Goal: Task Accomplishment & Management: Complete application form

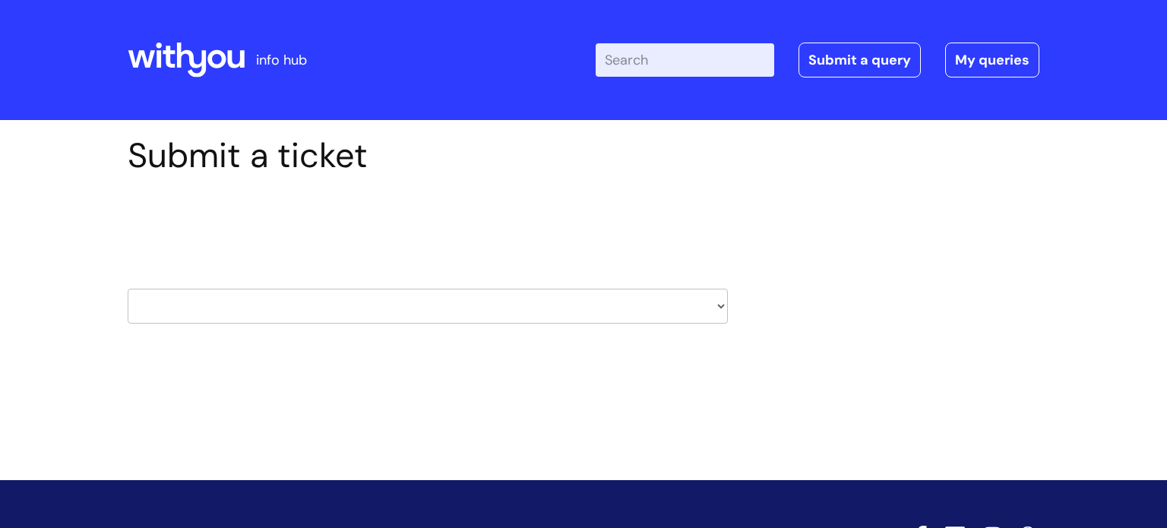
scroll to position [24, 0]
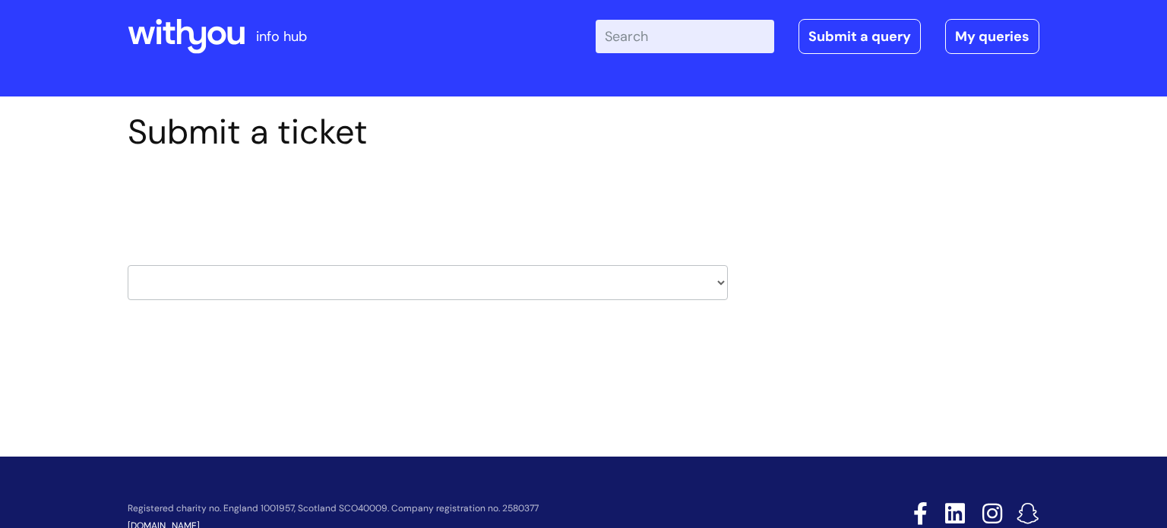
click at [705, 275] on select "HR / People IT and Support Clinical Drug Alerts Finance Accounts Data Support T…" at bounding box center [428, 282] width 600 height 35
select select "it_and_support"
click at [128, 265] on select "HR / People IT and Support Clinical Drug Alerts Finance Accounts Data Support T…" at bounding box center [428, 282] width 600 height 35
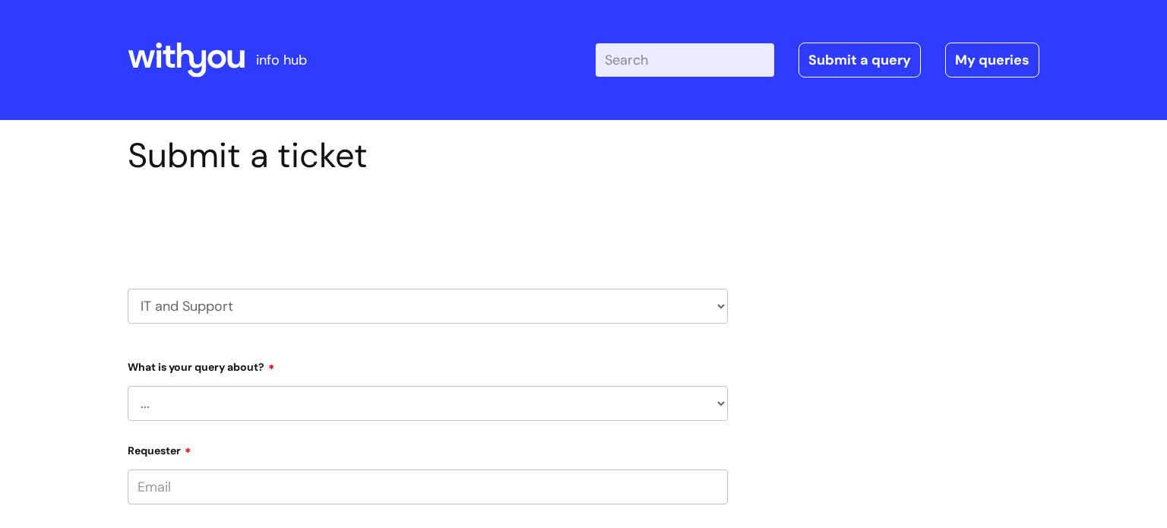
scroll to position [277, 0]
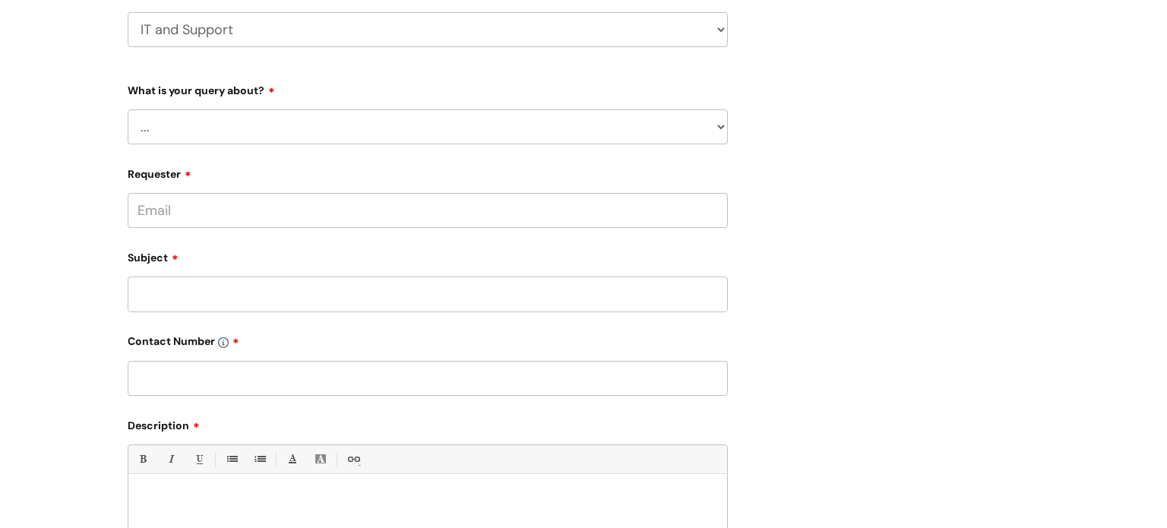
click at [578, 138] on select "... Mobile Phone Reset & MFA Accounts, Starters and Leavers IT Hardware issue I…" at bounding box center [428, 126] width 600 height 35
select select "I need help logging in"
click at [128, 109] on select "... Mobile Phone Reset & MFA Accounts, Starters and Leavers IT Hardware issue I…" at bounding box center [428, 126] width 600 height 35
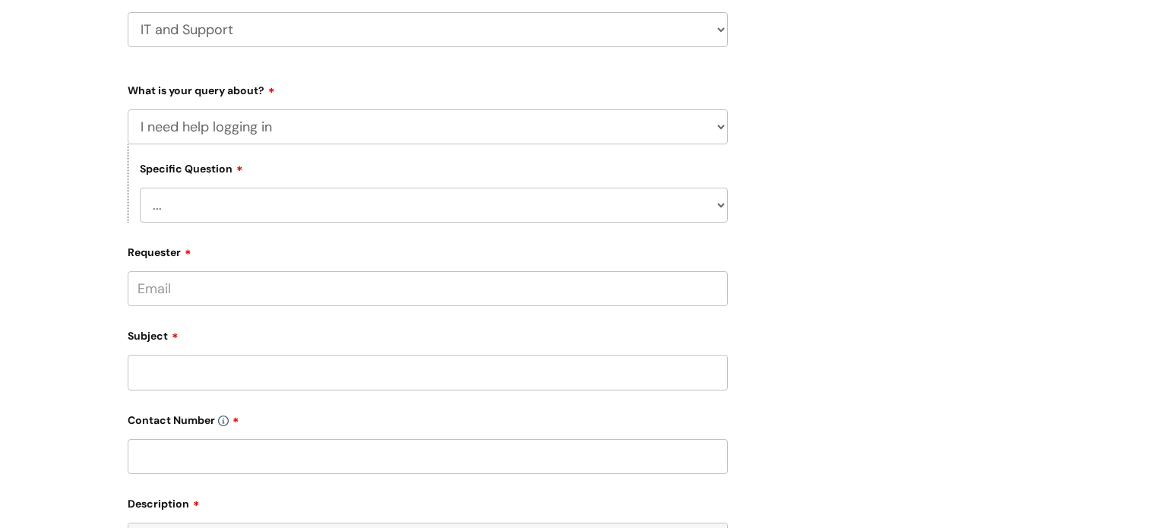
click at [581, 208] on select "... I need help logging into my laptop/chromebook I need access or help logging…" at bounding box center [434, 205] width 588 height 35
select select "I need access or help logging into a system, including Single Sign On"
click at [140, 188] on select "... I need help logging into my laptop/chromebook I need access or help logging…" at bounding box center [434, 205] width 588 height 35
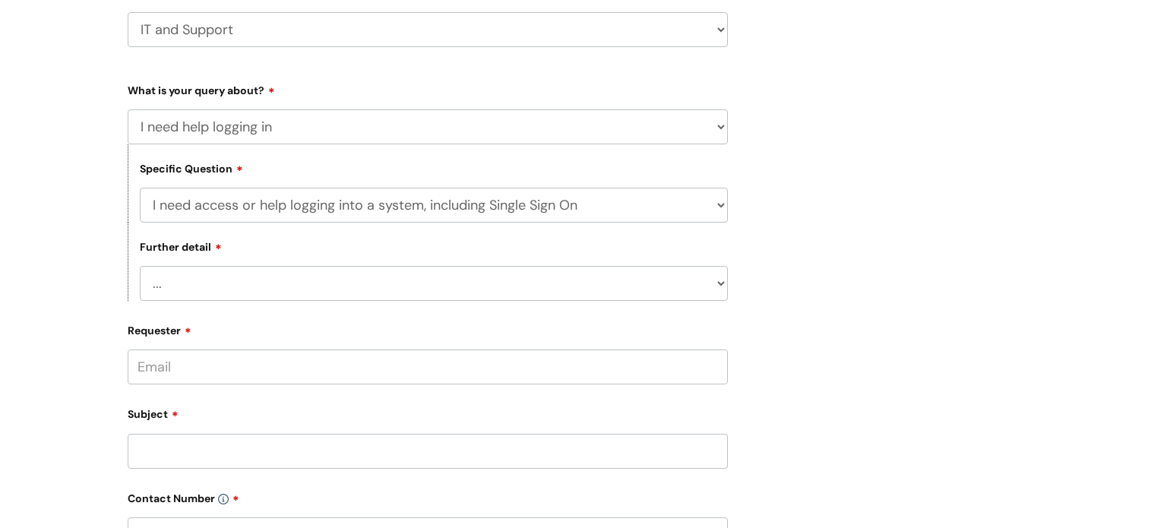
click at [579, 288] on select "... Nebula Halo IT Portal PCMIS [PERSON_NAME] iTrent CJSM NHS email Summary Car…" at bounding box center [434, 283] width 588 height 35
select select "Concur"
click at [140, 266] on select "... Nebula Halo IT Portal PCMIS [PERSON_NAME] iTrent CJSM NHS email Summary Car…" at bounding box center [434, 283] width 588 height 35
click at [448, 353] on input "Requester" at bounding box center [428, 367] width 600 height 35
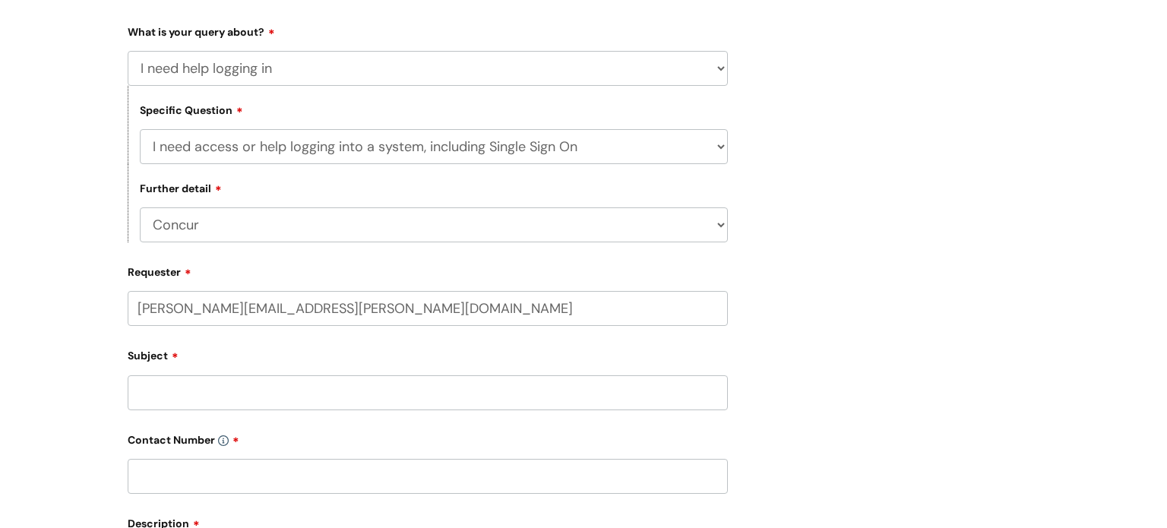
scroll to position [349, 0]
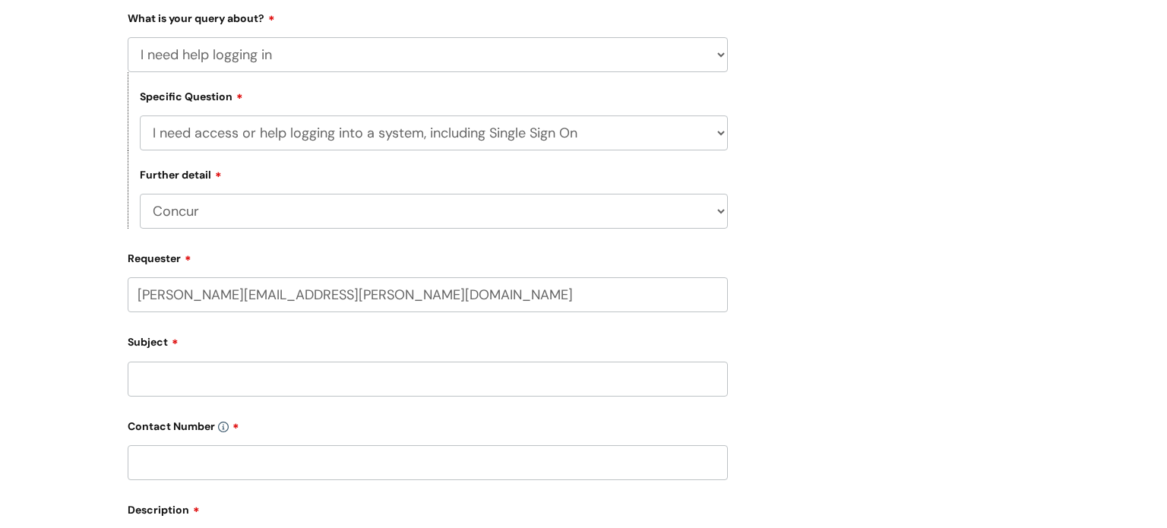
type input "matthew.dodd@wearewithyou.org.uk"
click at [430, 375] on input "Subject" at bounding box center [428, 380] width 600 height 35
click at [498, 342] on input "text" at bounding box center [428, 354] width 600 height 35
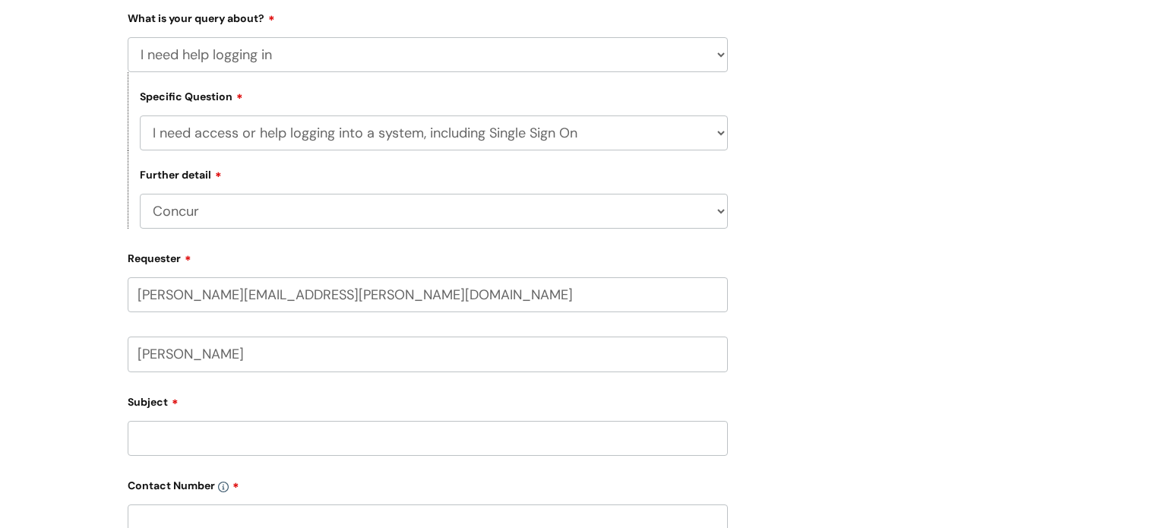
type input "Matthew Dodd"
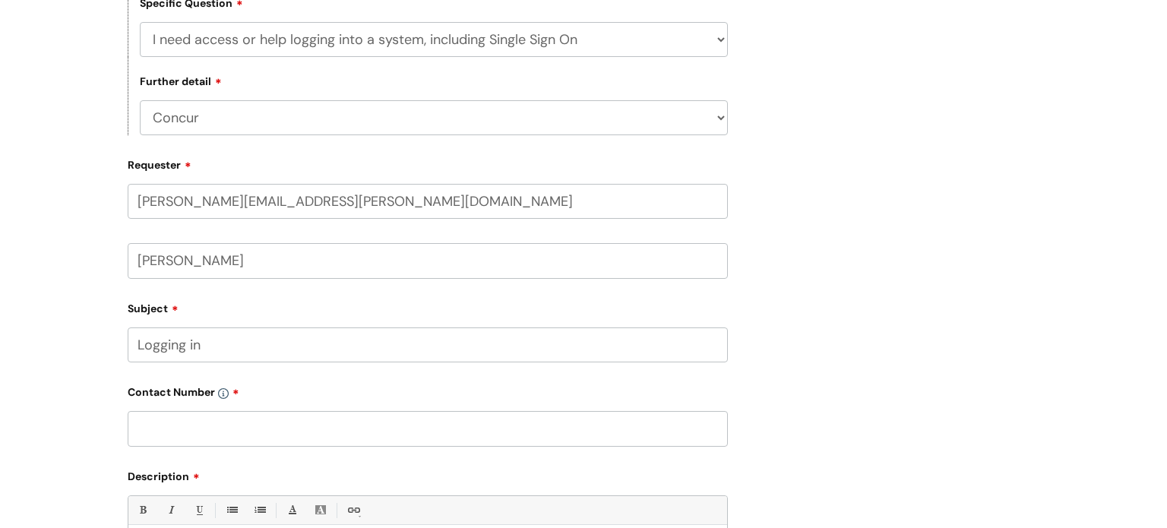
scroll to position [457, 0]
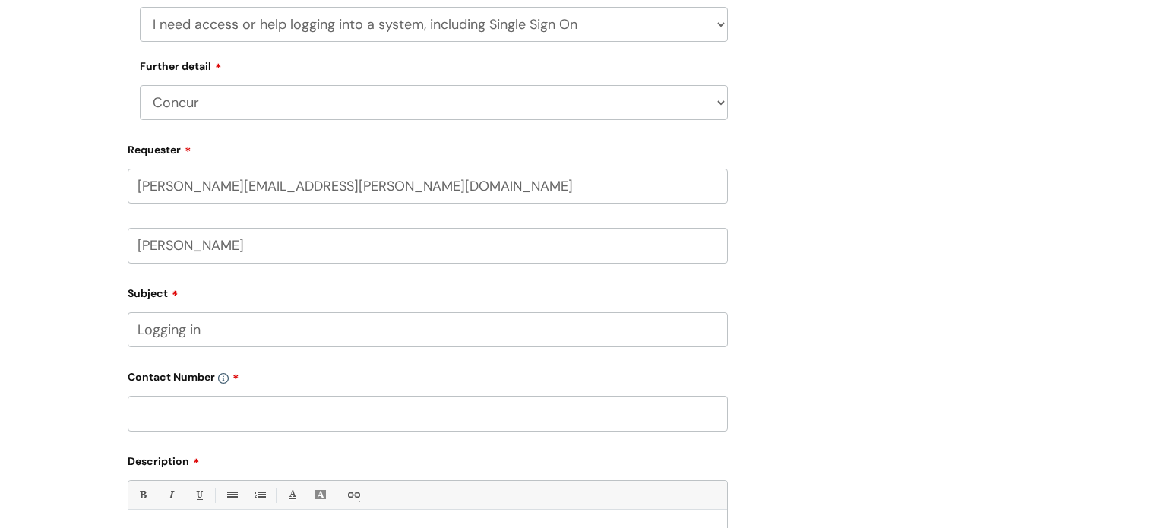
type input "Logging in"
click at [397, 407] on input "text" at bounding box center [428, 413] width 600 height 35
type input "07890 954656"
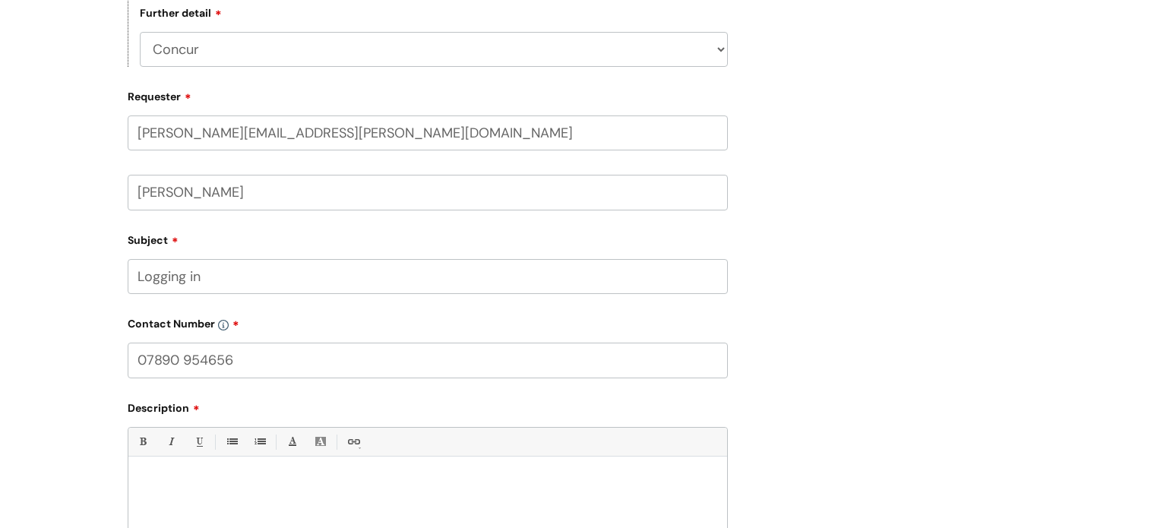
scroll to position [529, 0]
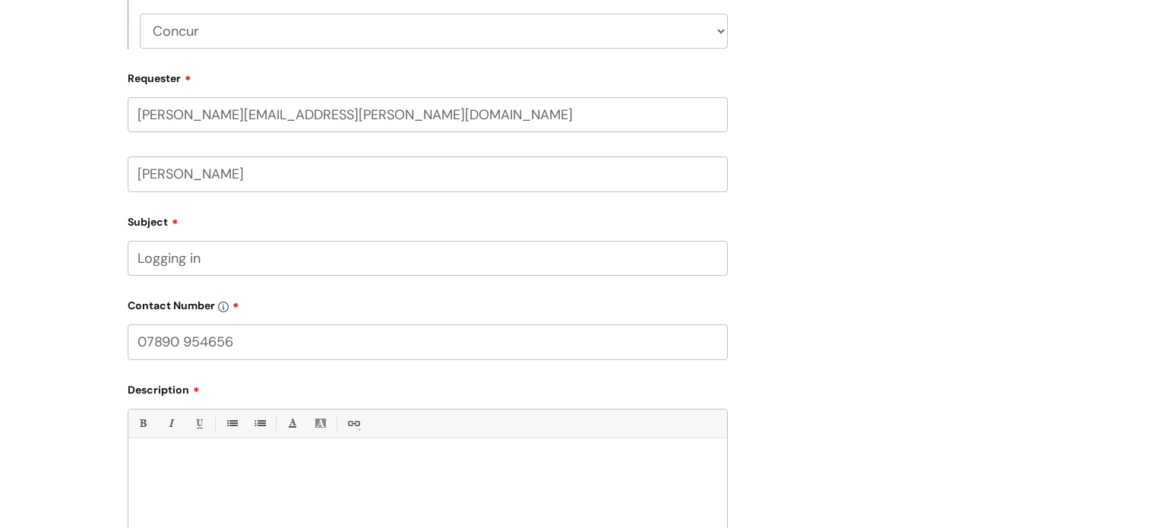
click at [399, 498] on div at bounding box center [427, 498] width 599 height 105
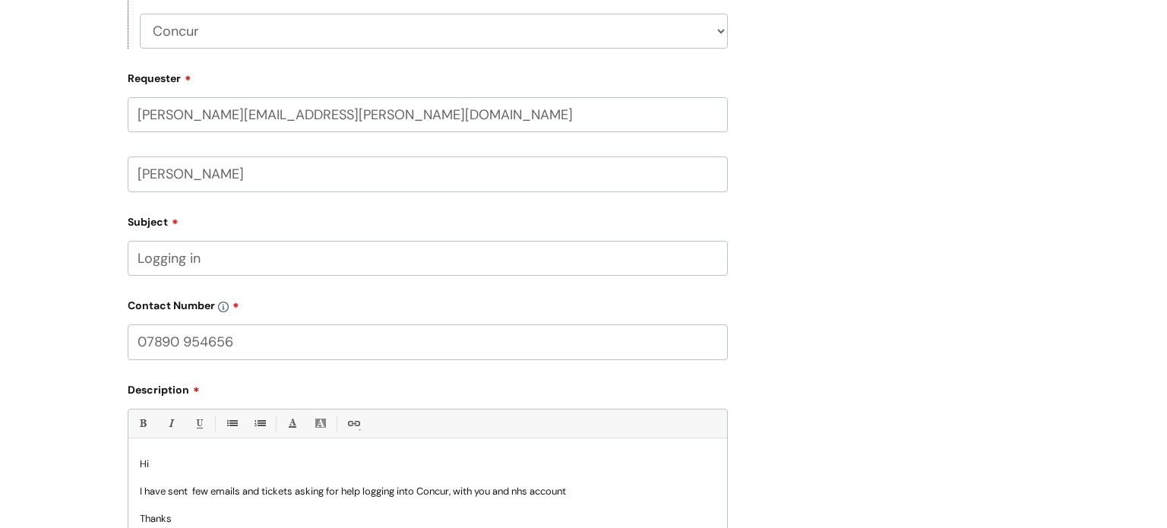
click at [597, 486] on p "I have sent few emails and tickets asking for help logging into Concur, with yo…" at bounding box center [428, 492] width 576 height 14
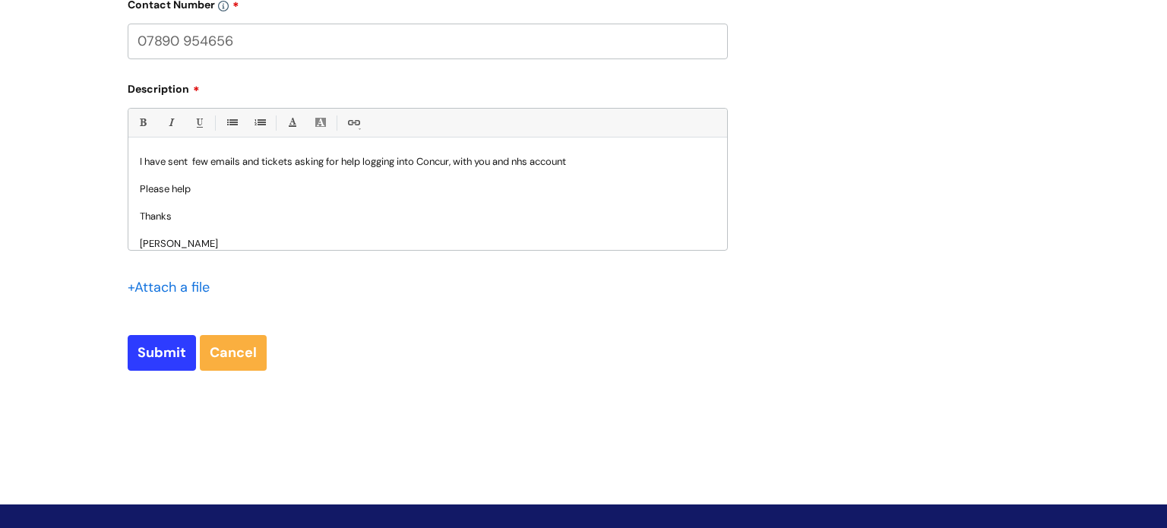
scroll to position [833, 0]
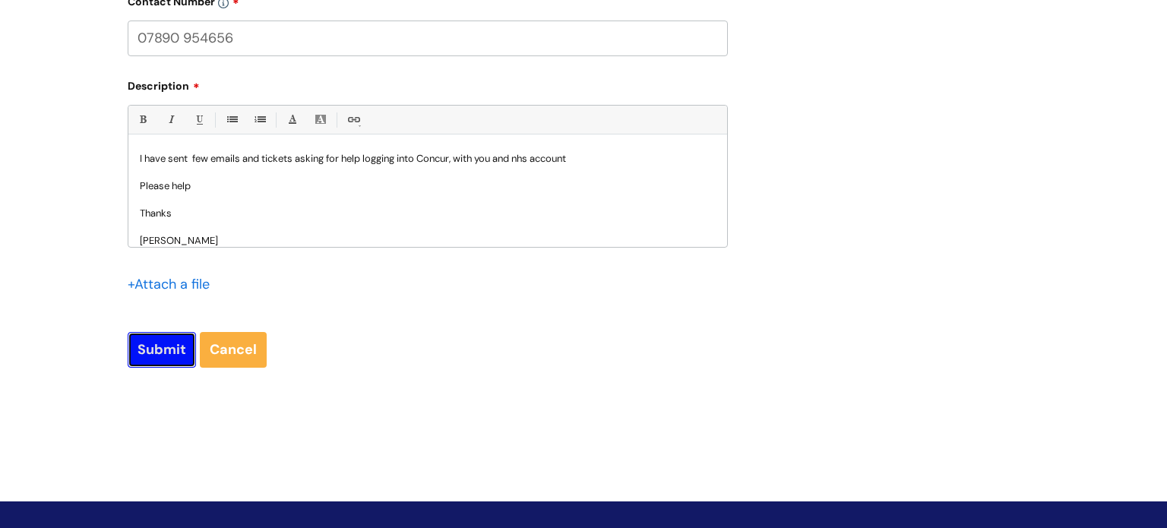
click at [155, 337] on input "Submit" at bounding box center [162, 349] width 68 height 35
type input "Please Wait..."
